Goal: Task Accomplishment & Management: Complete application form

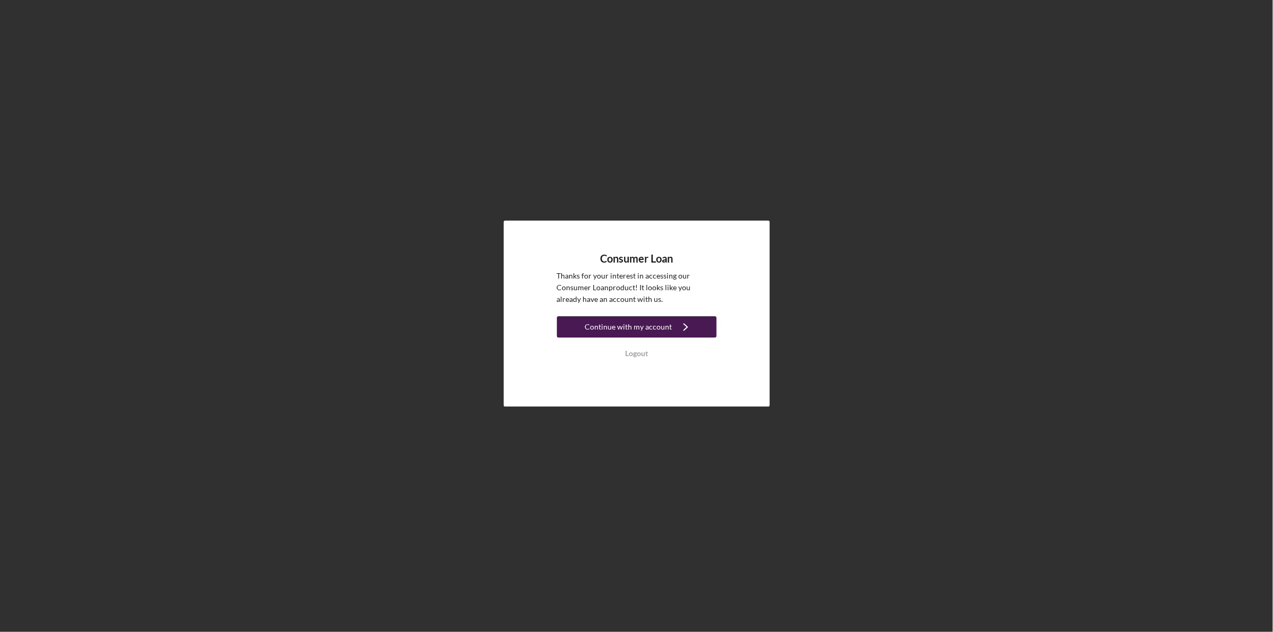
click at [639, 321] on div "Continue with my account" at bounding box center [628, 326] width 87 height 21
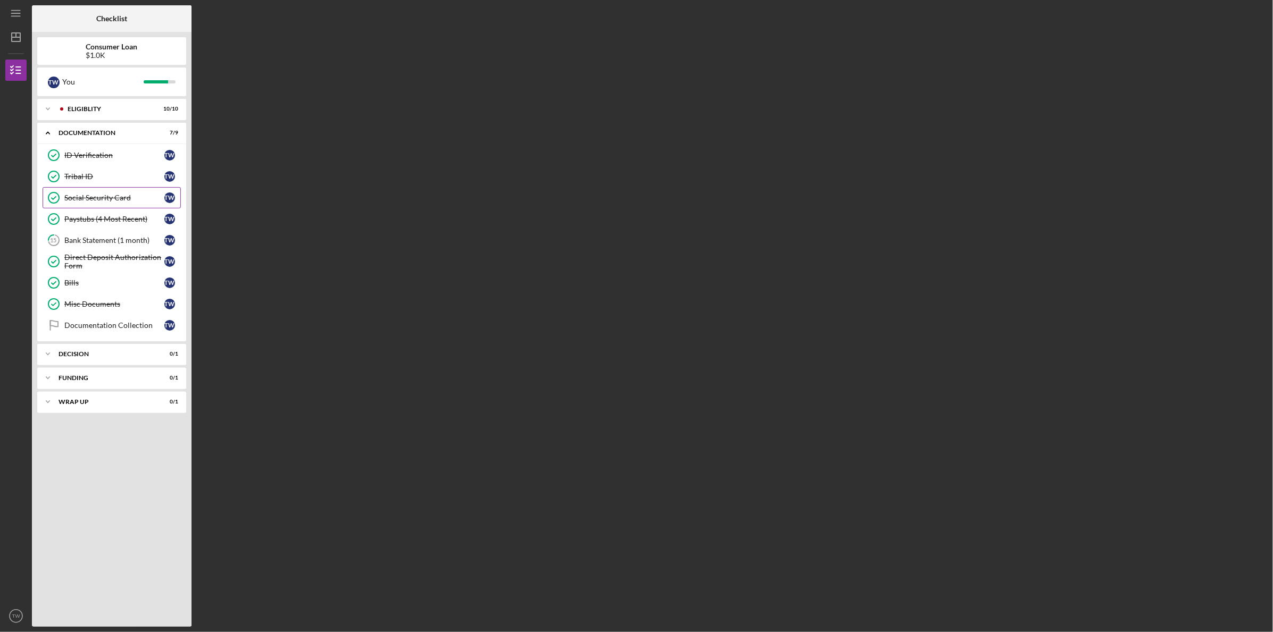
click at [137, 191] on link "Social Security Card Social Security Card T W" at bounding box center [112, 197] width 138 height 21
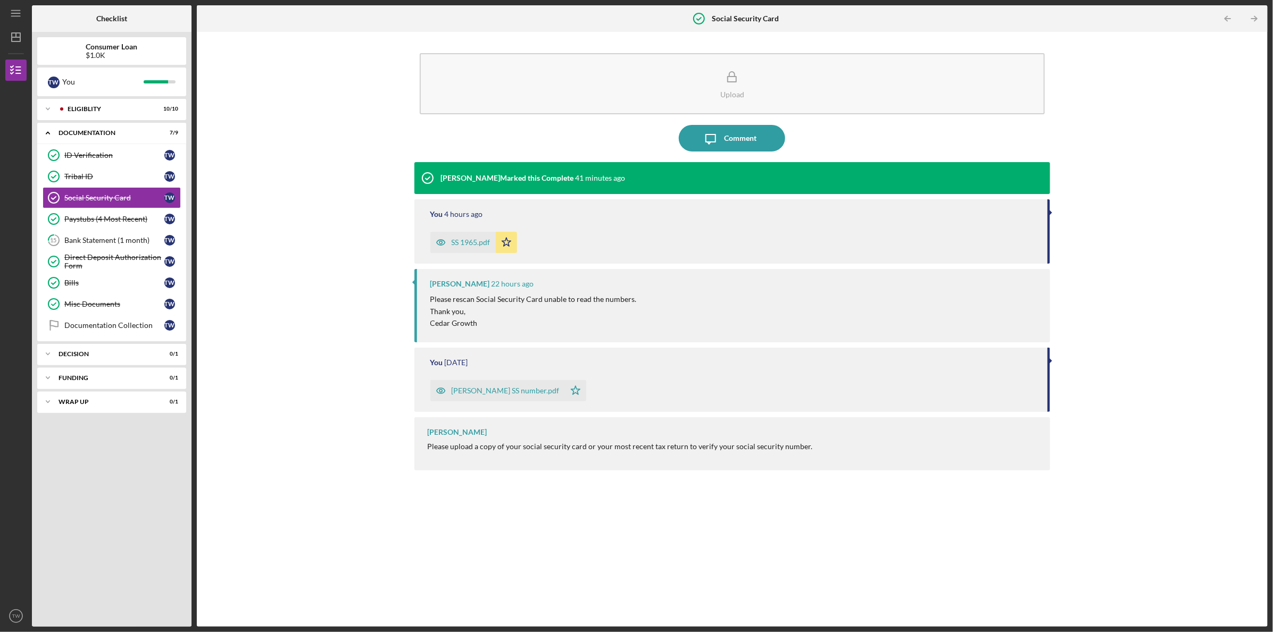
click at [475, 238] on div "SS 1965.pdf" at bounding box center [471, 242] width 39 height 9
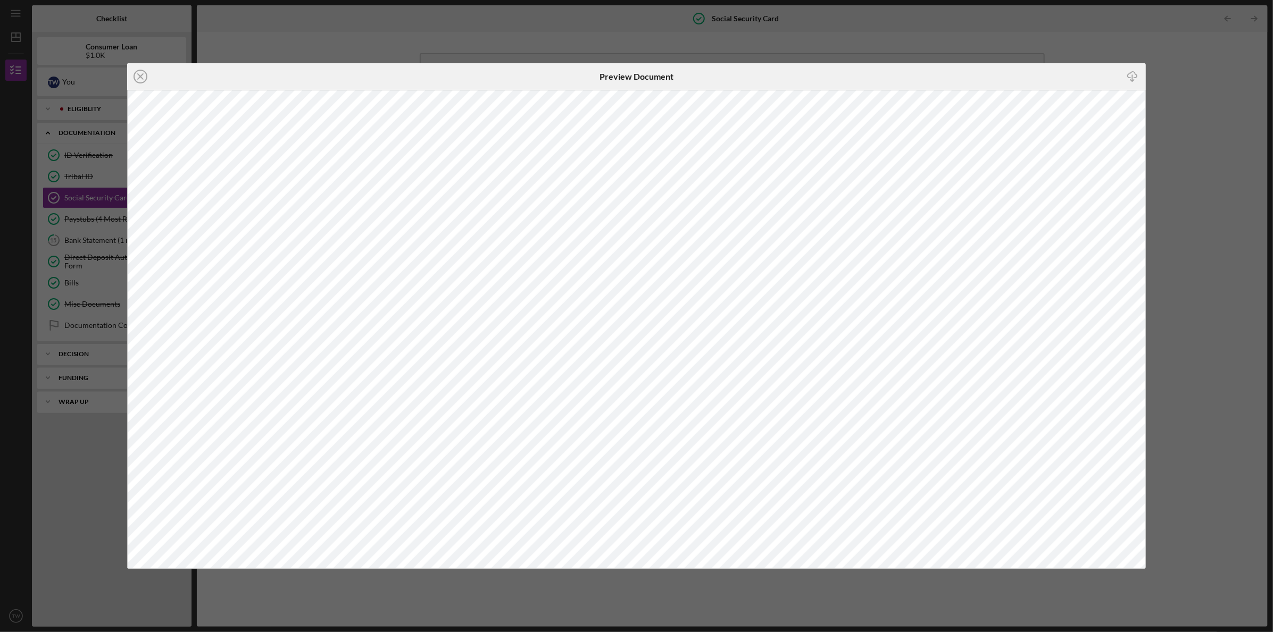
click at [1196, 50] on div "Icon/Close Preview Document Icon/Download" at bounding box center [636, 316] width 1273 height 632
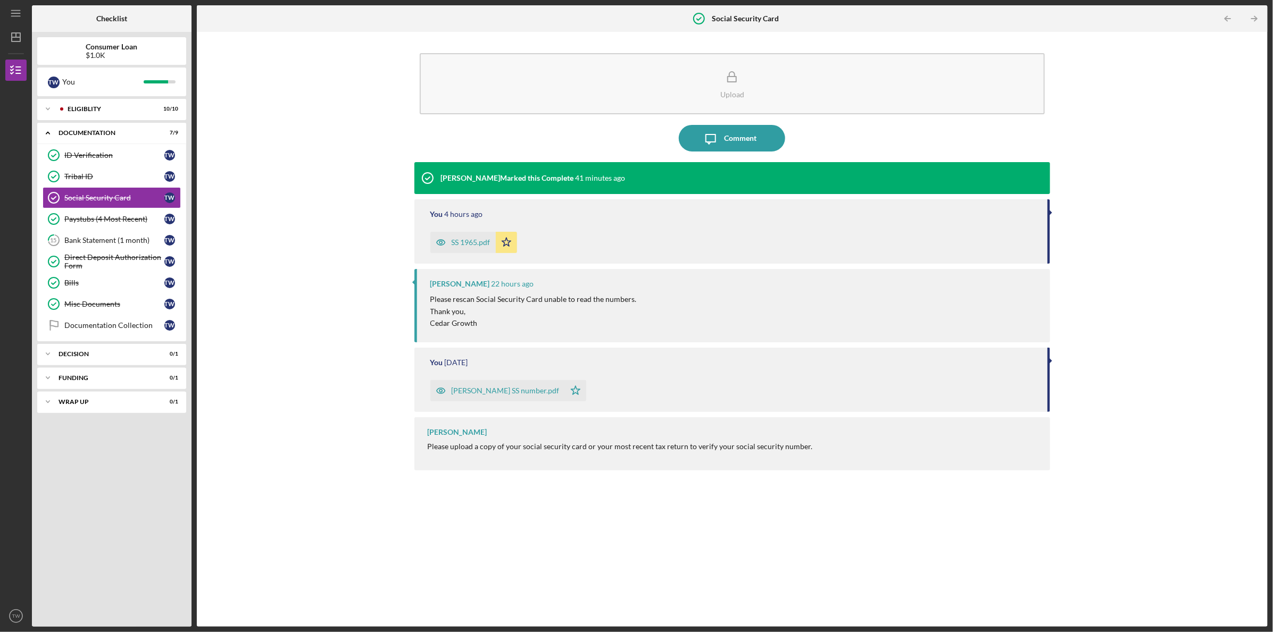
click at [509, 244] on icon "Icon/Star" at bounding box center [506, 242] width 21 height 21
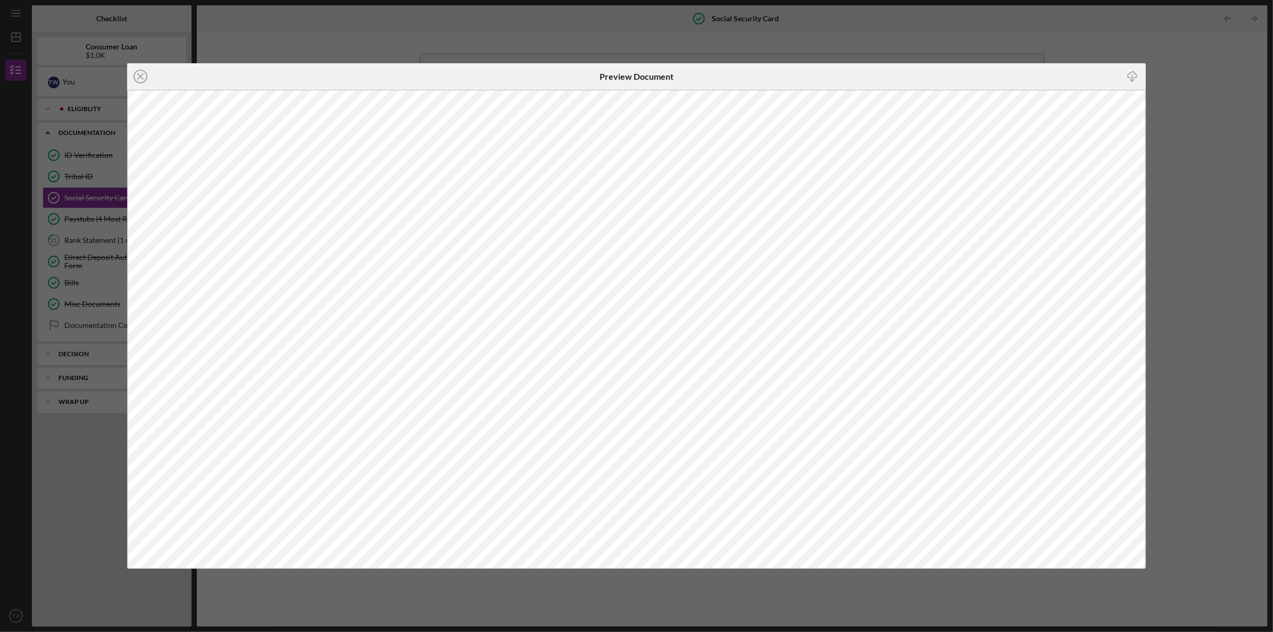
click at [1192, 72] on div "Icon/Close Preview Document Icon/Download" at bounding box center [636, 316] width 1273 height 632
